Goal: Information Seeking & Learning: Learn about a topic

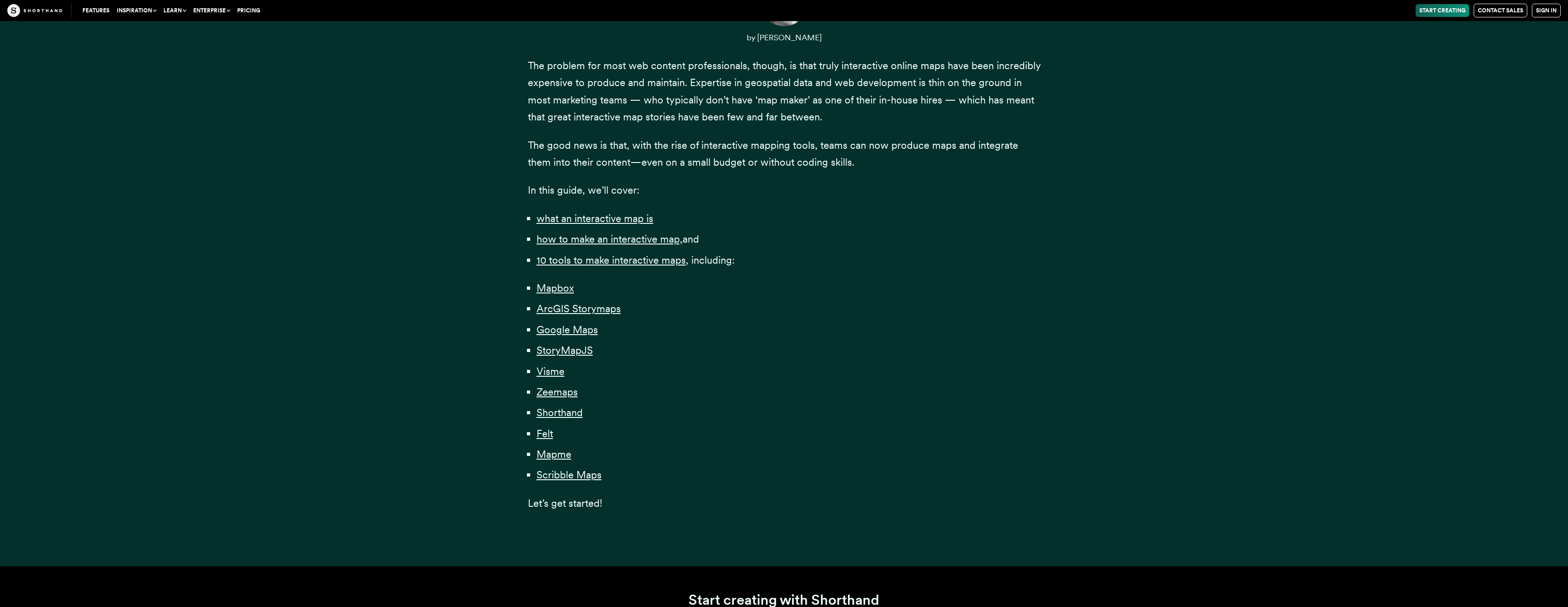
scroll to position [439, 0]
click at [604, 241] on span "how to make an interactive map," at bounding box center [609, 238] width 146 height 12
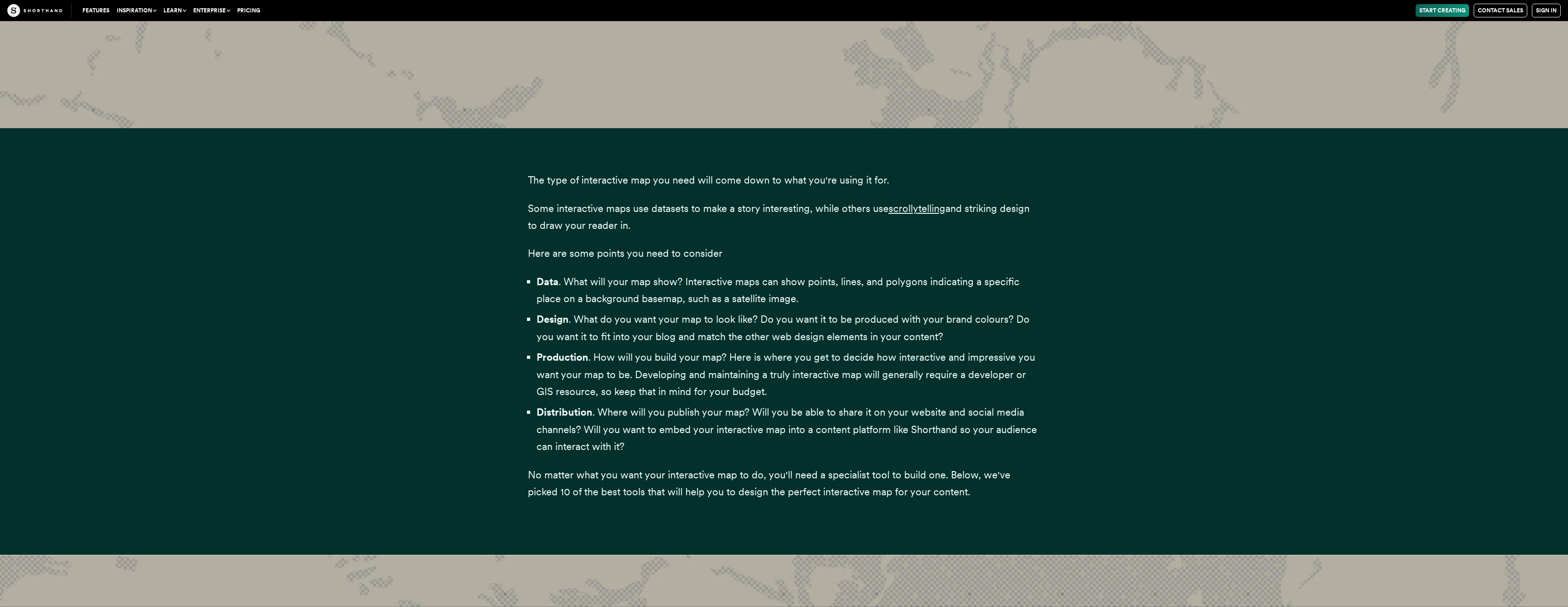
scroll to position [2601, 0]
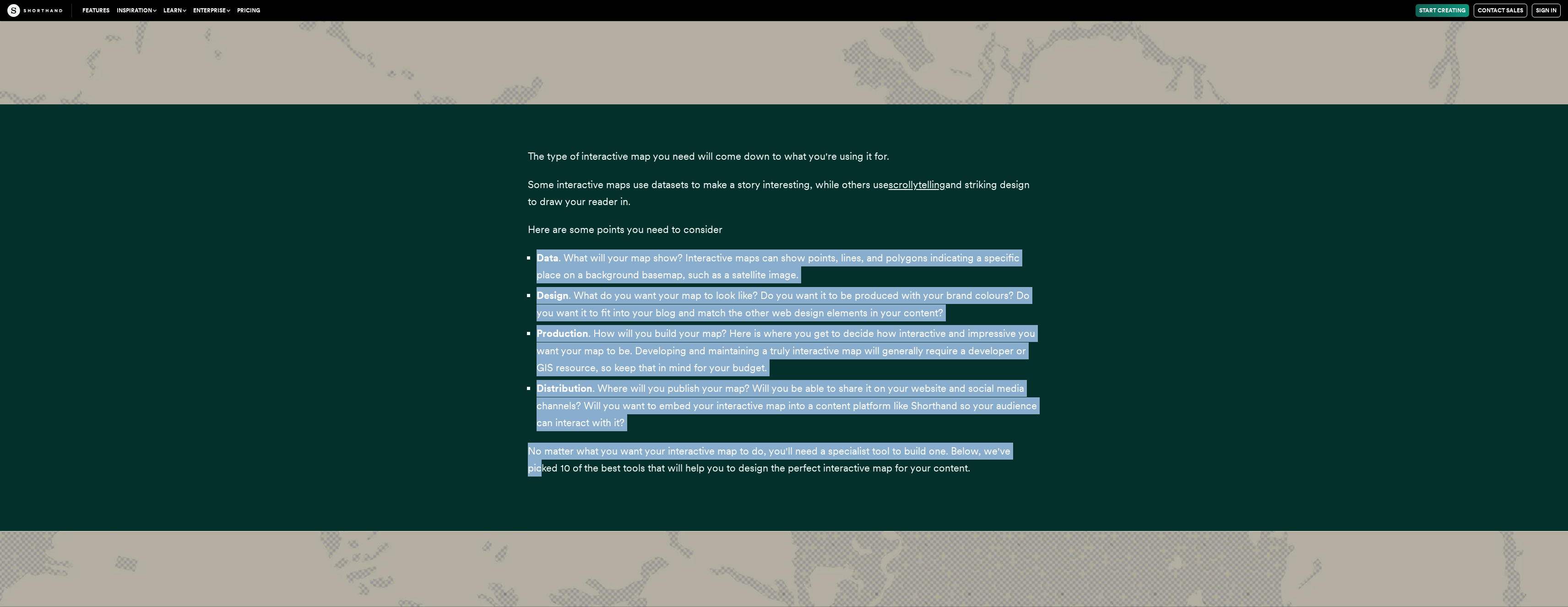
drag, startPoint x: 771, startPoint y: 238, endPoint x: 1021, endPoint y: 459, distance: 333.7
click at [1021, 459] on div "The type of interactive map you need will come down to what you're using it for…" at bounding box center [784, 312] width 512 height 387
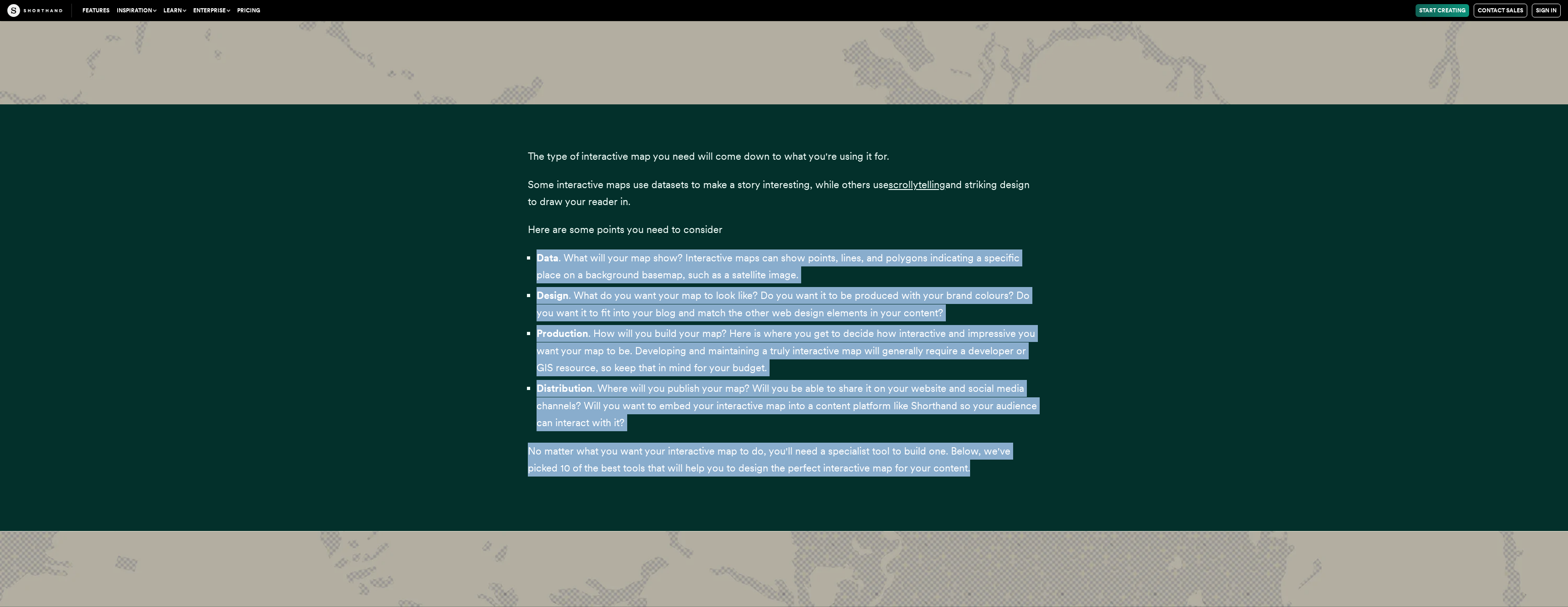
click at [783, 307] on span "Design . What do you want your map to look like? Do you want it to be produced …" at bounding box center [783, 304] width 493 height 29
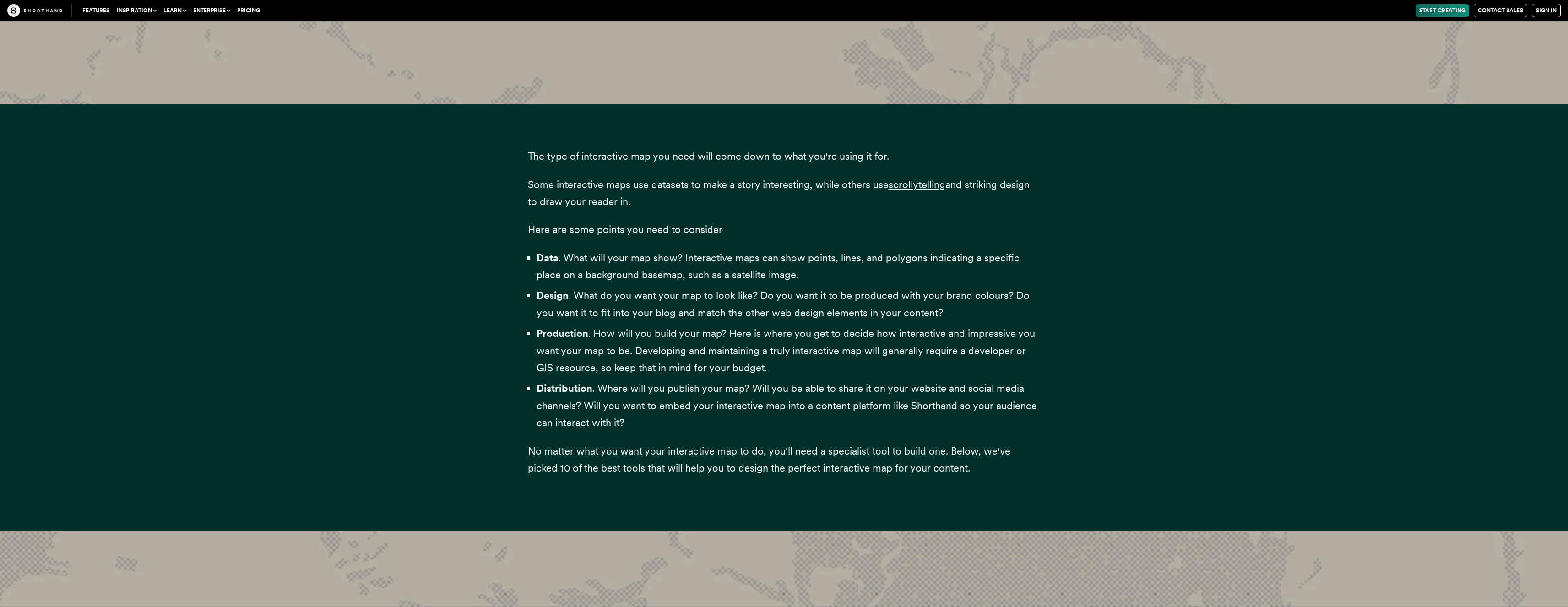
click at [783, 307] on span "Design . What do you want your map to look like? Do you want it to be produced …" at bounding box center [783, 304] width 493 height 29
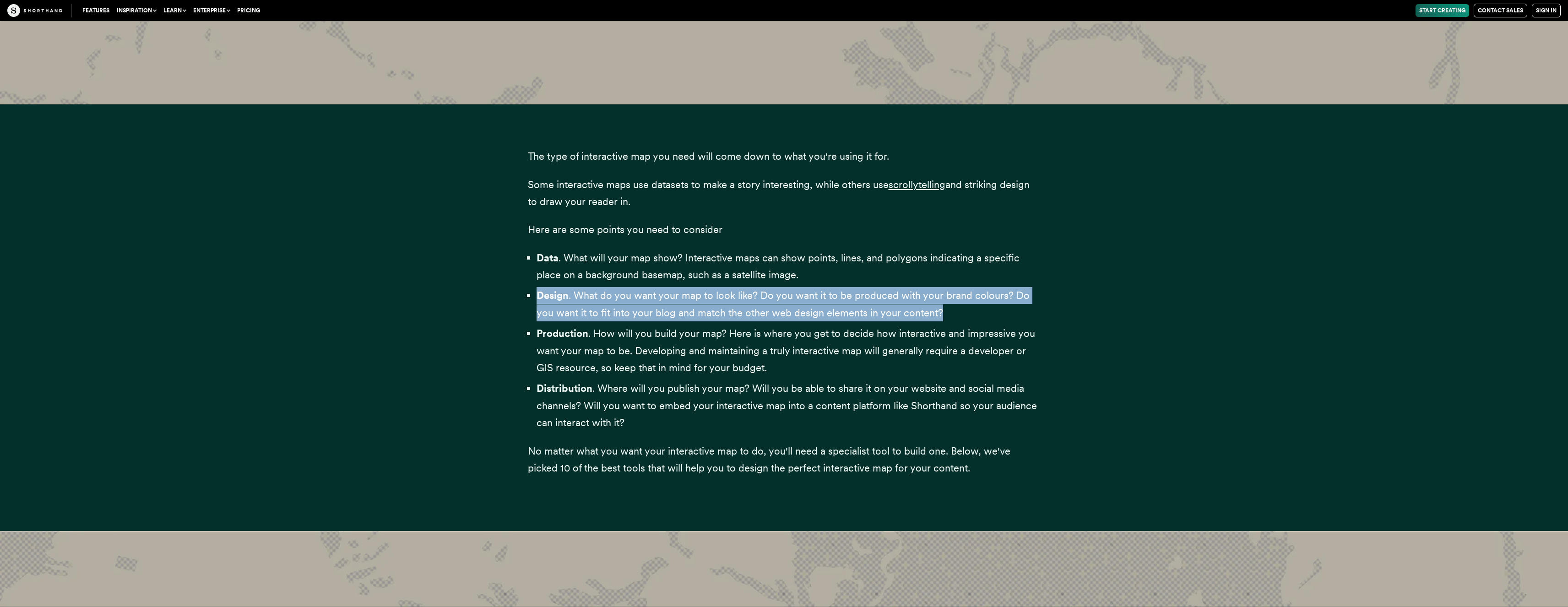
click at [783, 307] on span "Design . What do you want your map to look like? Do you want it to be produced …" at bounding box center [783, 304] width 493 height 29
click at [783, 295] on span "Design . What do you want your map to look like? Do you want it to be produced …" at bounding box center [783, 304] width 493 height 29
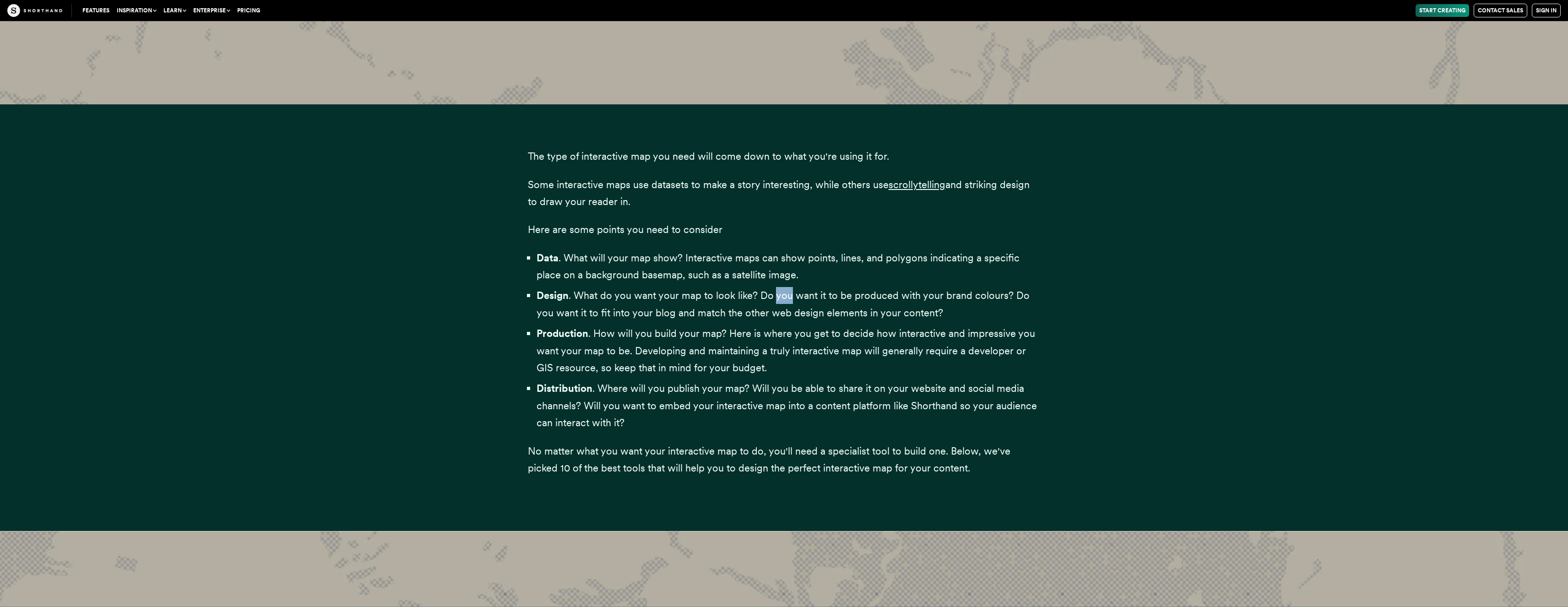
click at [783, 295] on span "Design . What do you want your map to look like? Do you want it to be produced …" at bounding box center [783, 304] width 493 height 29
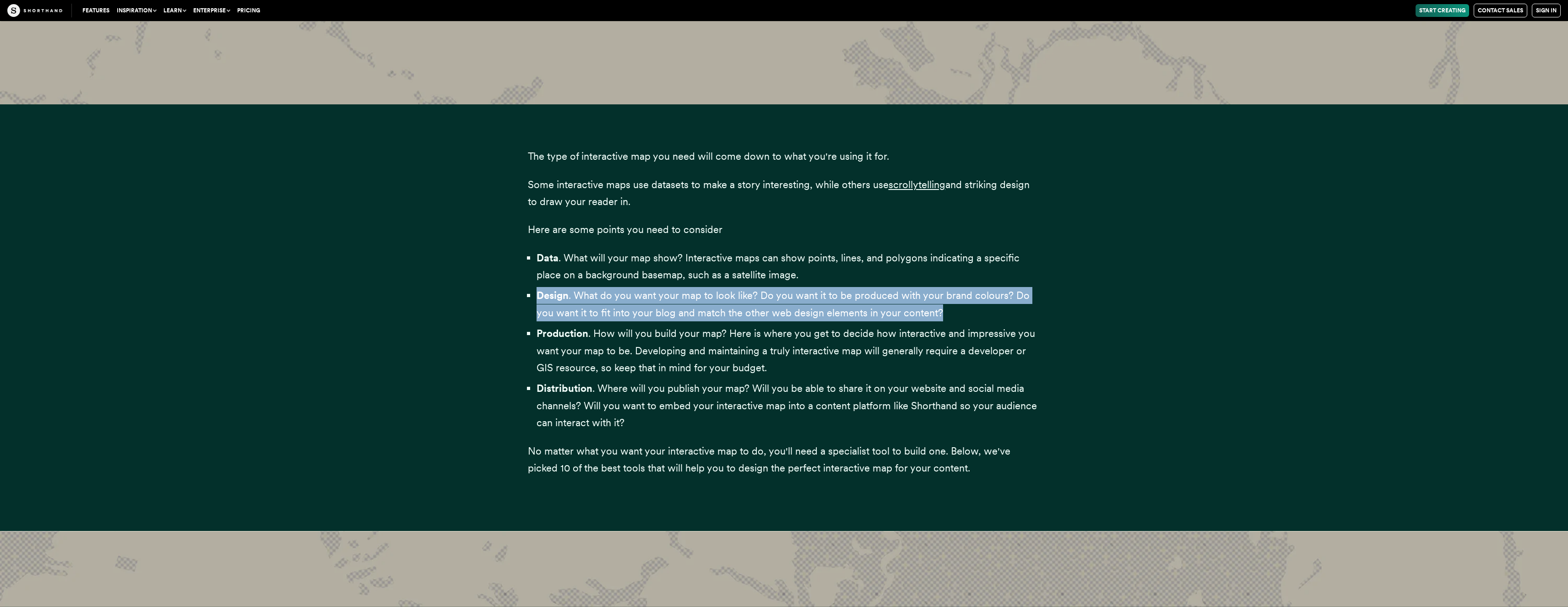
click at [783, 295] on span "Design . What do you want your map to look like? Do you want it to be produced …" at bounding box center [783, 304] width 493 height 29
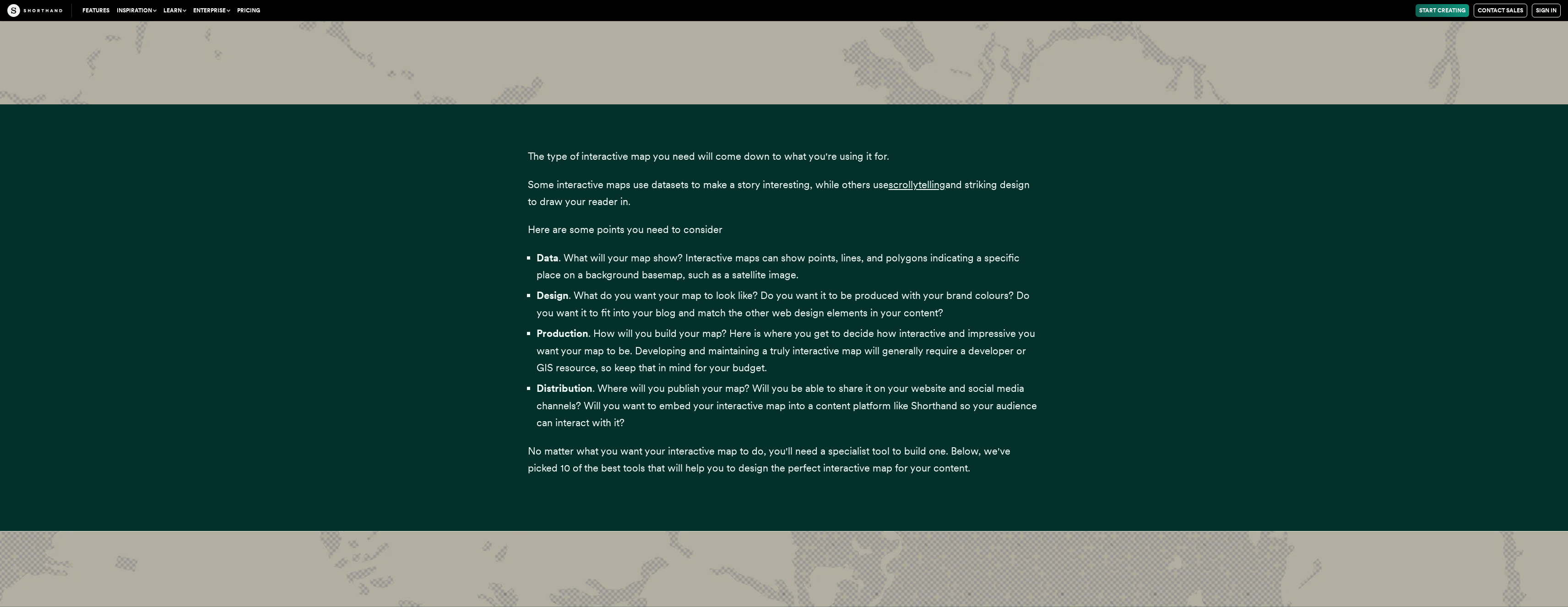
click at [626, 207] on span "and striking design to draw your reader in." at bounding box center [778, 193] width 502 height 29
drag, startPoint x: 622, startPoint y: 205, endPoint x: 494, endPoint y: 195, distance: 128.4
click at [494, 195] on div "The type of interactive map you need will come down to what you're using it for…" at bounding box center [784, 318] width 1099 height 427
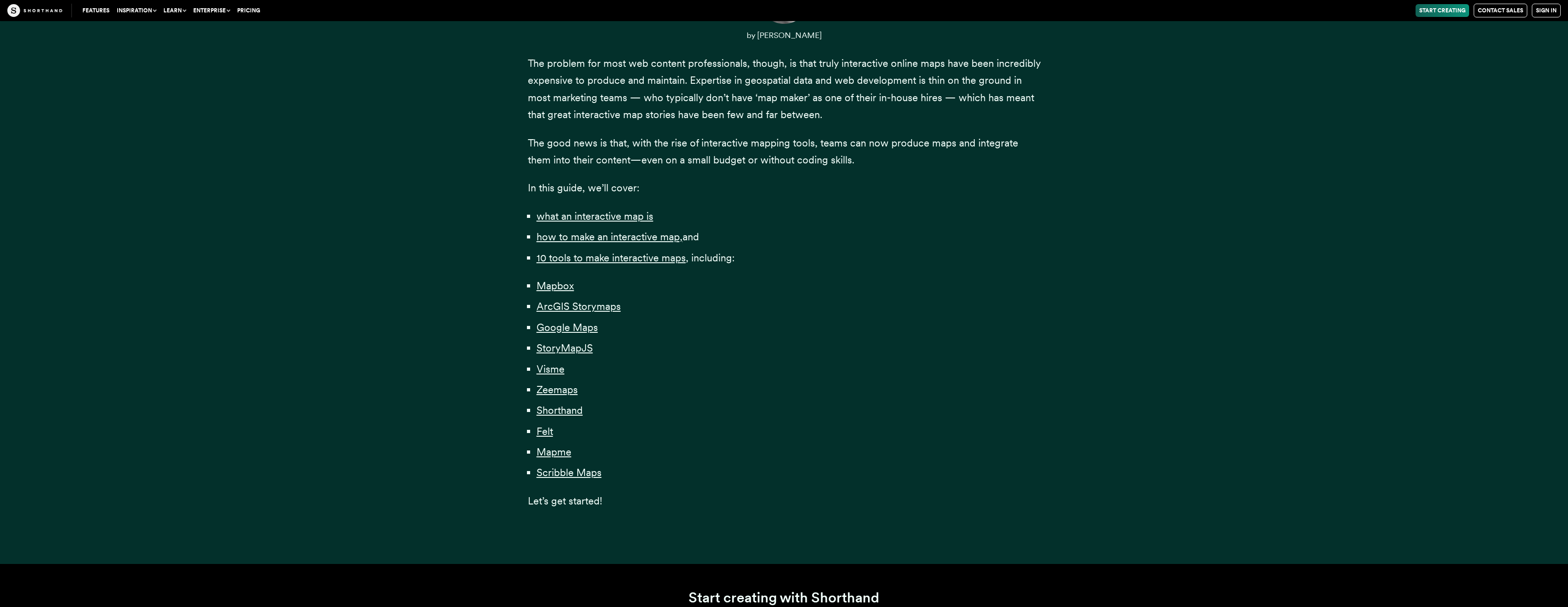
scroll to position [439, 0]
